Goal: Transaction & Acquisition: Book appointment/travel/reservation

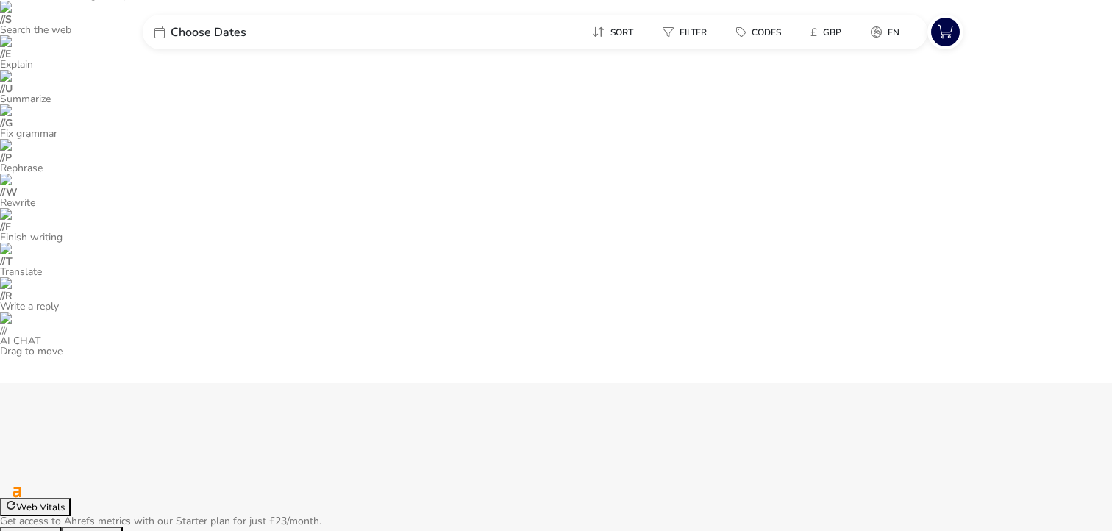
drag, startPoint x: 850, startPoint y: 440, endPoint x: 764, endPoint y: 420, distance: 89.0
drag, startPoint x: 842, startPoint y: 440, endPoint x: 755, endPoint y: 411, distance: 91.4
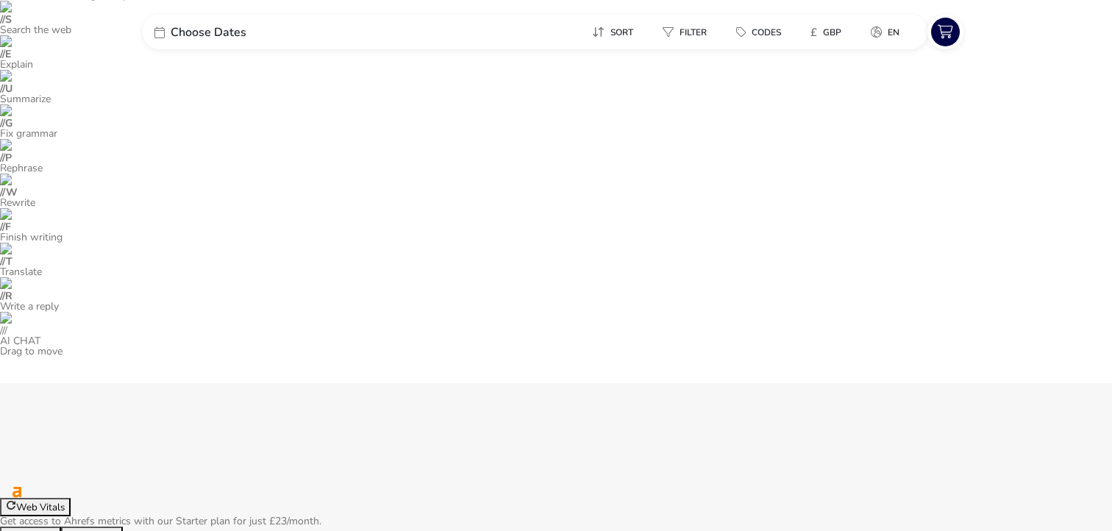
drag, startPoint x: 755, startPoint y: 406, endPoint x: 823, endPoint y: 438, distance: 75.7
drag, startPoint x: 831, startPoint y: 438, endPoint x: 758, endPoint y: 412, distance: 77.5
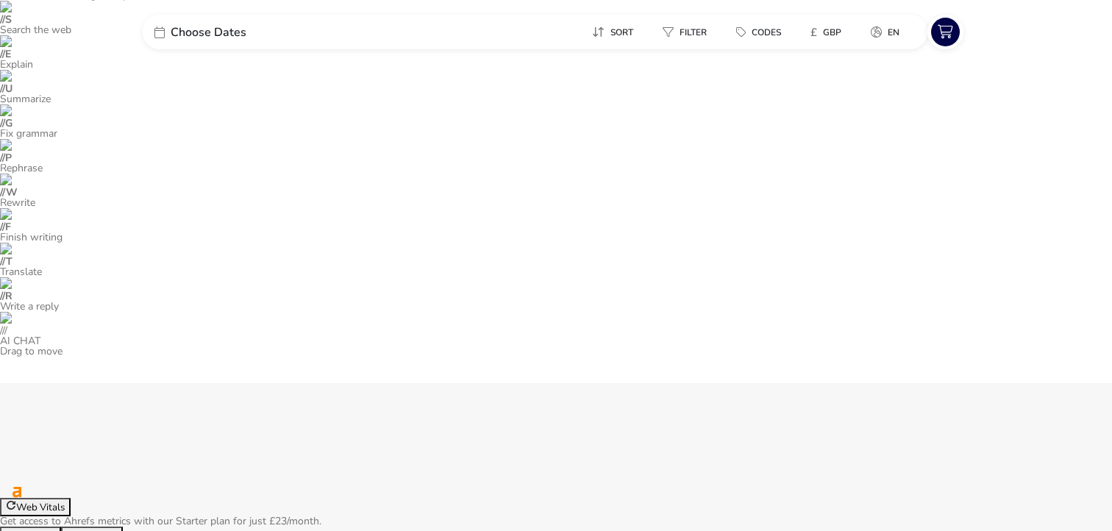
copy li "Charity Donation £10 to charity for every room package booked ( T&Cs )"
